Goal: Navigation & Orientation: Understand site structure

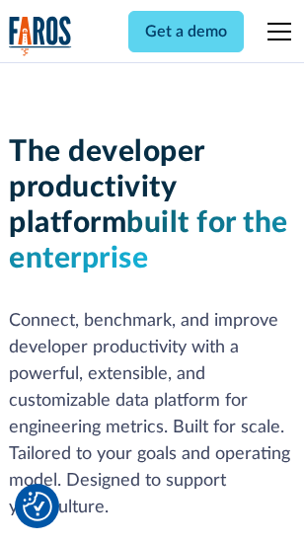
scroll to position [297, 0]
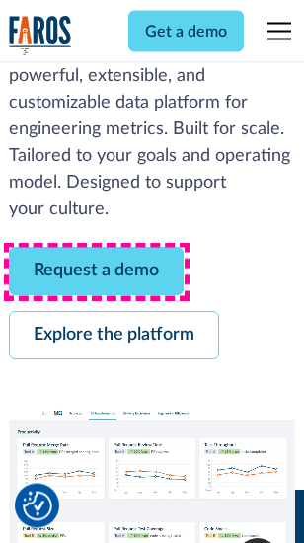
click at [97, 272] on link "Request a demo" at bounding box center [96, 272] width 175 height 48
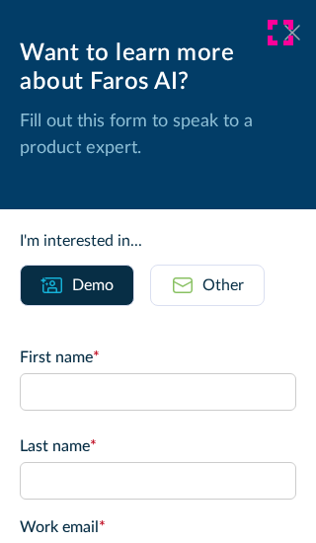
click at [284, 33] on icon at bounding box center [292, 32] width 16 height 15
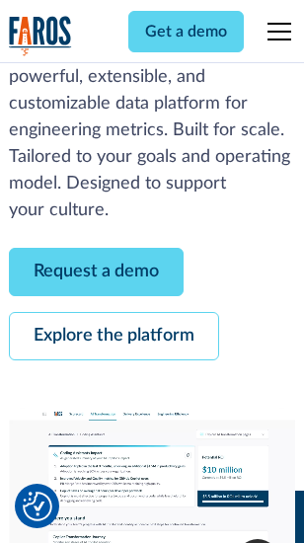
scroll to position [361, 0]
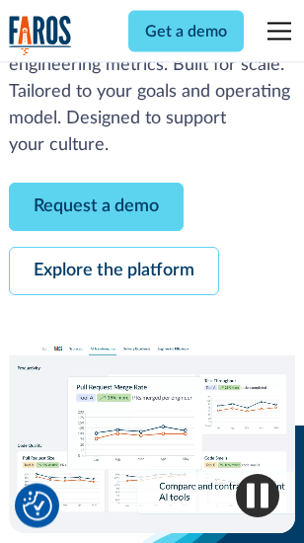
click at [114, 272] on link "Explore the platform" at bounding box center [114, 272] width 210 height 48
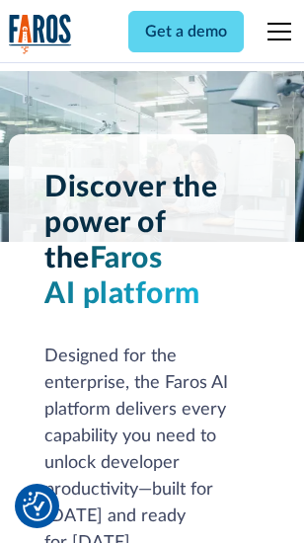
scroll to position [15047, 0]
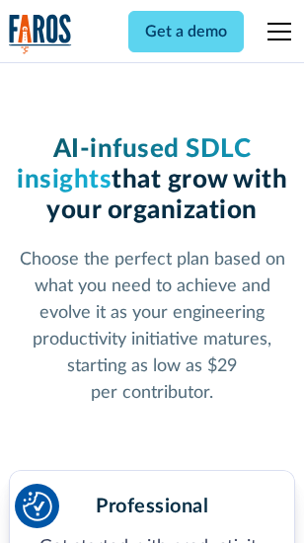
scroll to position [3137, 0]
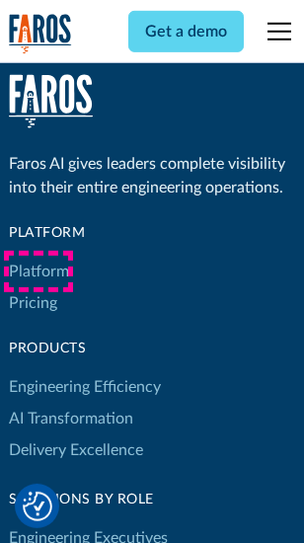
click at [39, 271] on link "Platform" at bounding box center [39, 272] width 60 height 32
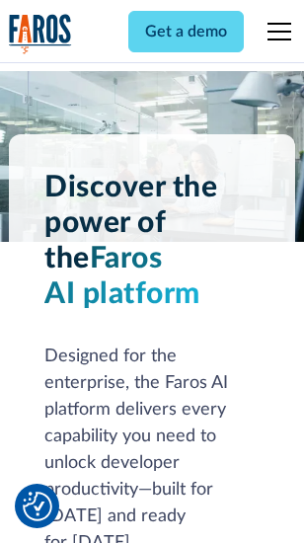
scroll to position [15681, 0]
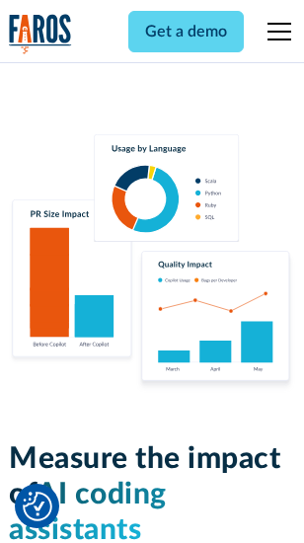
scroll to position [12333, 0]
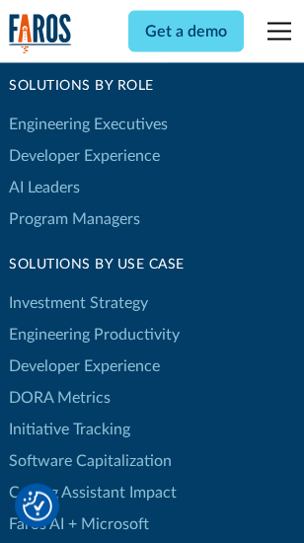
click at [59, 382] on link "DORA Metrics" at bounding box center [60, 398] width 102 height 32
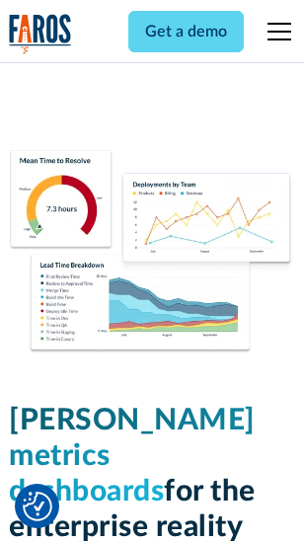
scroll to position [8749, 0]
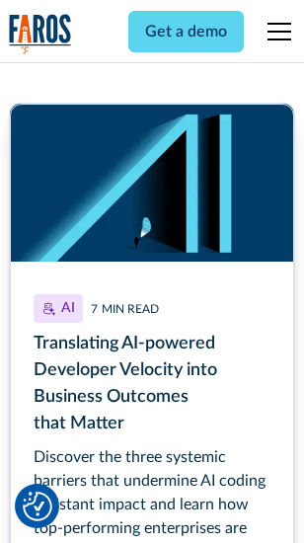
scroll to position [8850, 0]
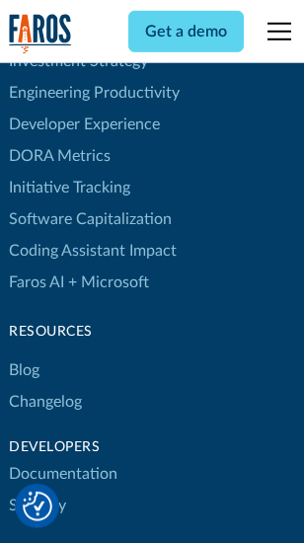
click at [45, 386] on link "Changelog" at bounding box center [45, 402] width 73 height 32
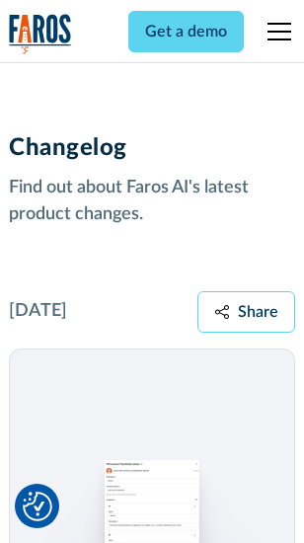
scroll to position [24217, 0]
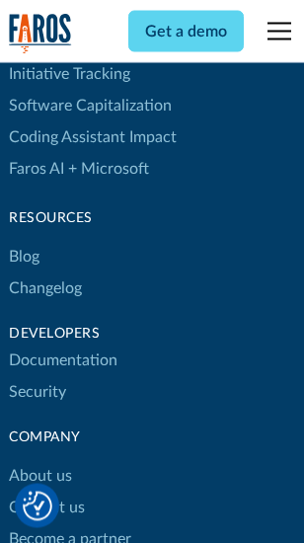
click at [39, 461] on link "About us" at bounding box center [40, 477] width 63 height 32
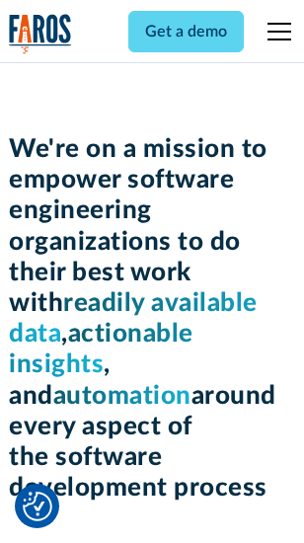
scroll to position [6835, 0]
